Goal: Task Accomplishment & Management: Manage account settings

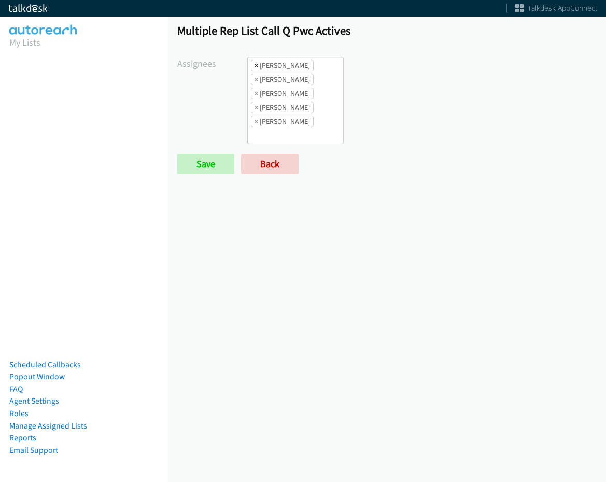
click at [255, 65] on span "×" at bounding box center [257, 65] width 4 height 10
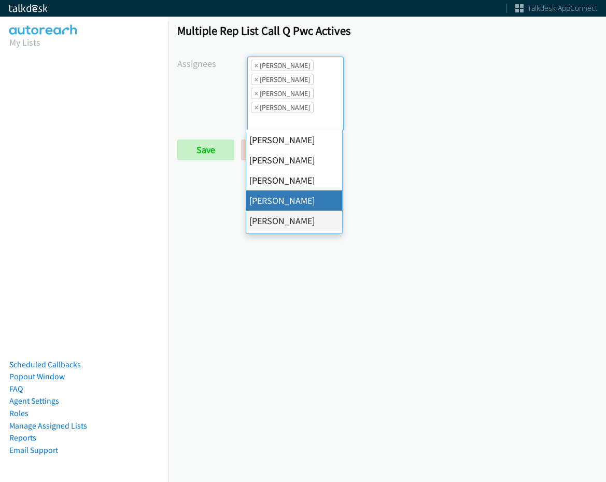
click at [255, 65] on span "×" at bounding box center [257, 65] width 4 height 10
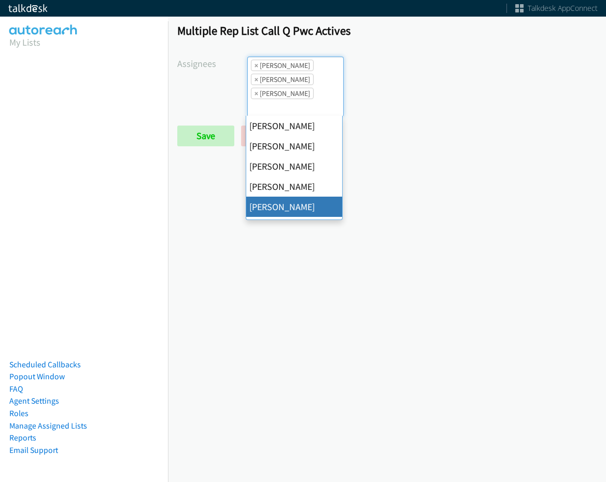
click at [255, 65] on span "×" at bounding box center [257, 65] width 4 height 10
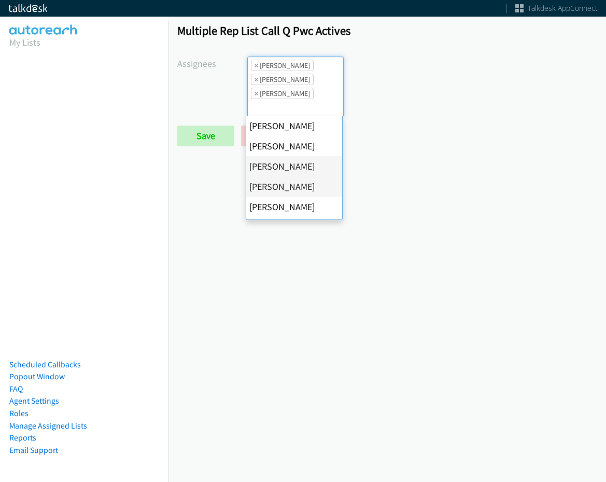
select select "74240000-76d9-4cf3-9953-4c2484ee5015"
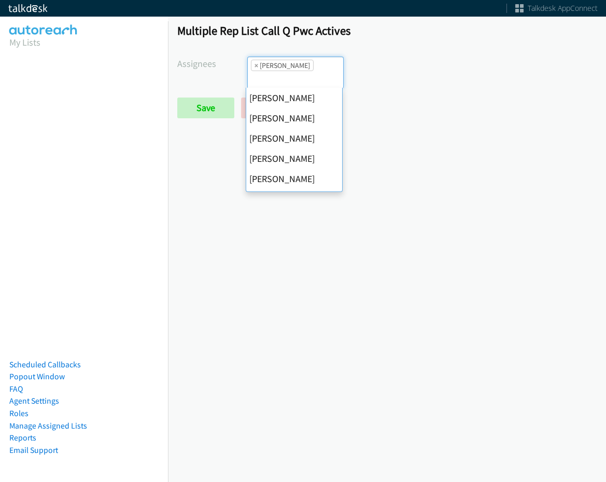
scroll to position [142, 0]
click at [255, 65] on span "×" at bounding box center [257, 65] width 4 height 10
select select
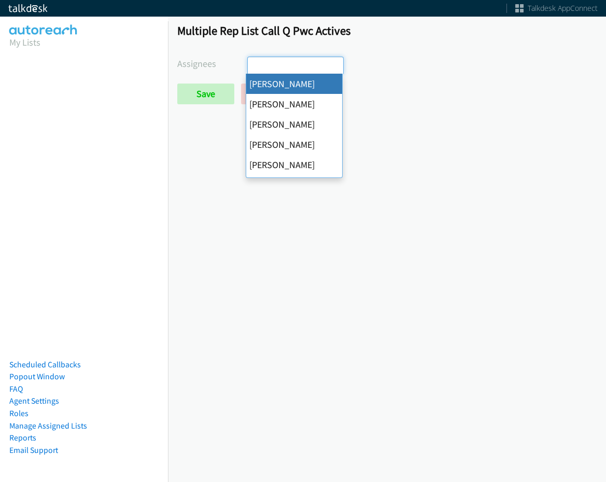
click at [254, 65] on input "search" at bounding box center [266, 65] width 36 height 17
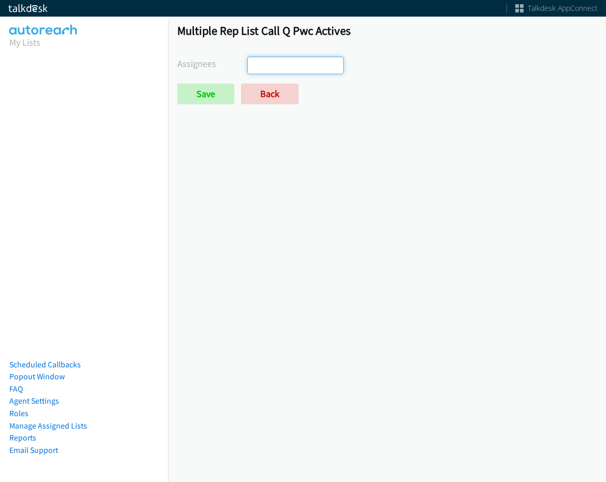
click at [222, 83] on form "Assignees Abigail Odhiambo Alana Ruiz Cathy Shahan Charles Ross Daquaya Johnson…" at bounding box center [387, 81] width 420 height 48
click at [221, 85] on input "Save" at bounding box center [205, 94] width 57 height 21
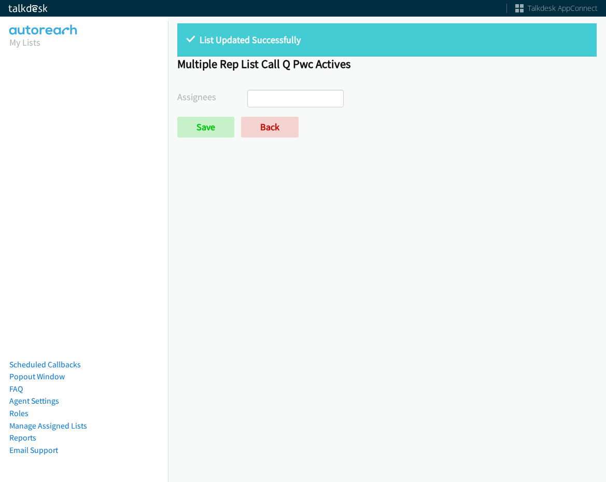
select select
click at [260, 133] on link "Back" at bounding box center [270, 127] width 58 height 21
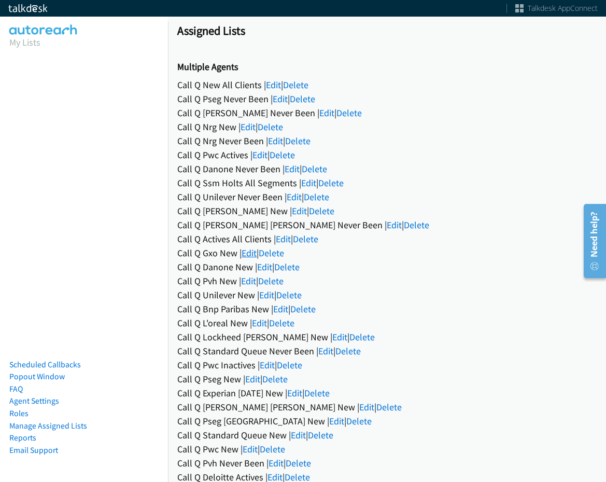
click at [251, 251] on link "Edit" at bounding box center [249, 253] width 15 height 12
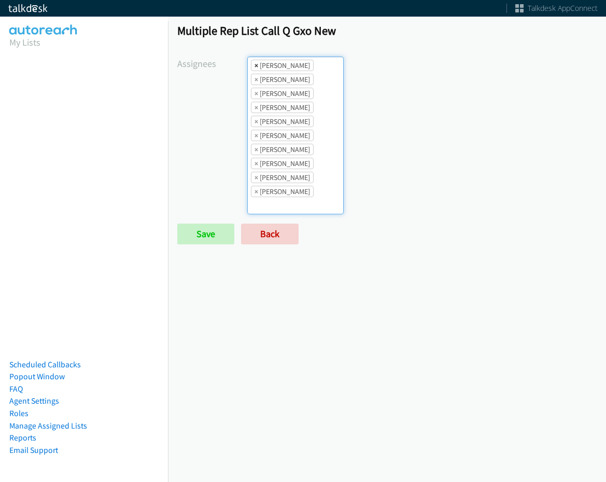
click at [255, 66] on span "×" at bounding box center [257, 65] width 4 height 10
select select "05d74157-9386-4beb-b15d-36aa9c6f71bc"
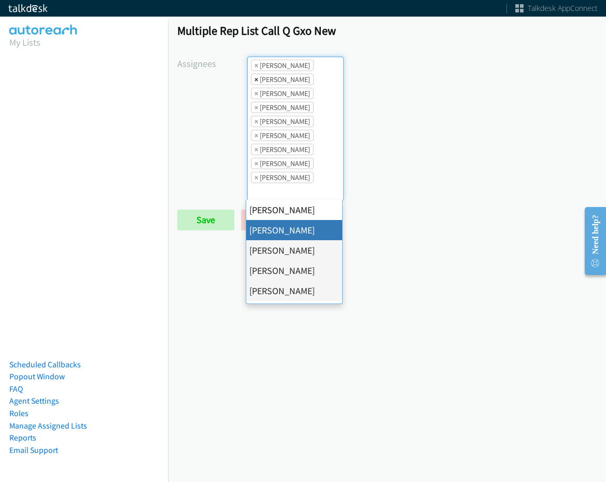
click at [255, 76] on span "×" at bounding box center [257, 79] width 4 height 10
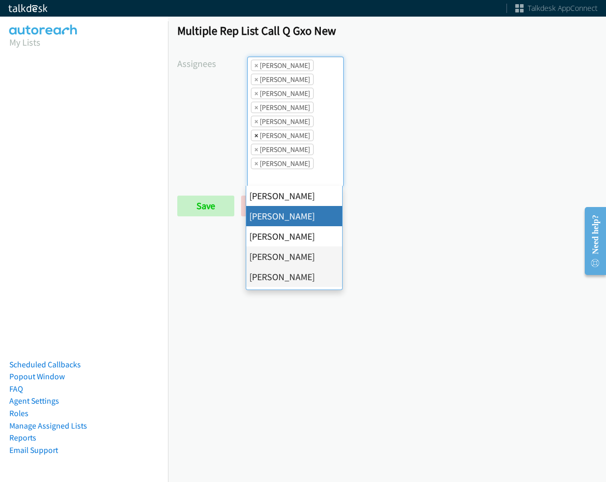
click at [255, 139] on span "×" at bounding box center [257, 135] width 4 height 10
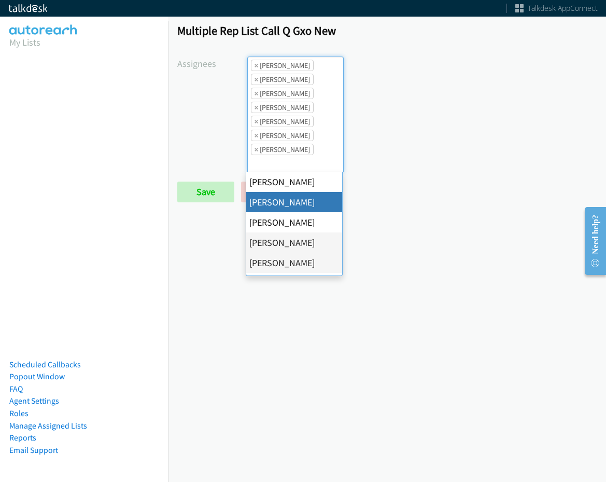
click at [255, 139] on span "×" at bounding box center [257, 135] width 4 height 10
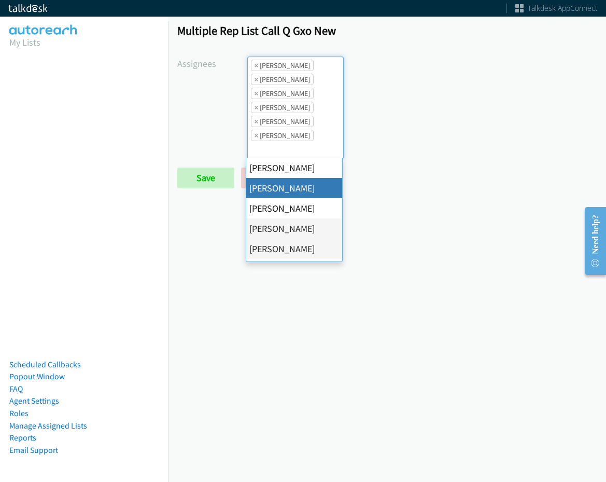
click at [255, 139] on span "×" at bounding box center [257, 135] width 4 height 10
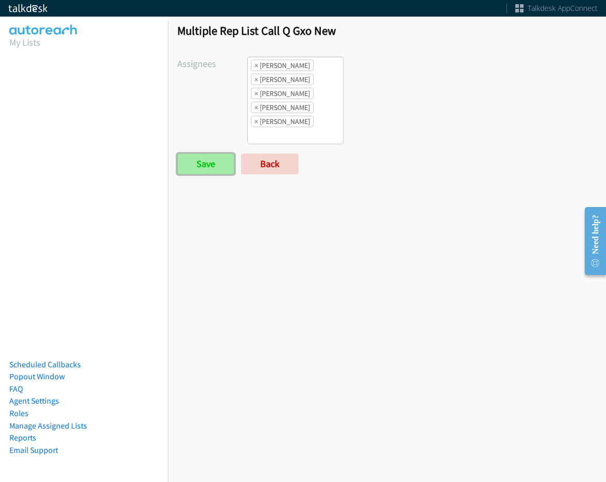
click at [218, 164] on input "Save" at bounding box center [205, 164] width 57 height 21
